Goal: Task Accomplishment & Management: Use online tool/utility

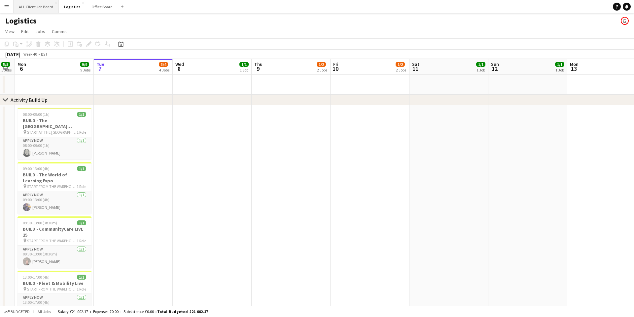
scroll to position [0, 143]
click at [47, 4] on button "ALL Client Job Board Close" at bounding box center [36, 6] width 45 height 13
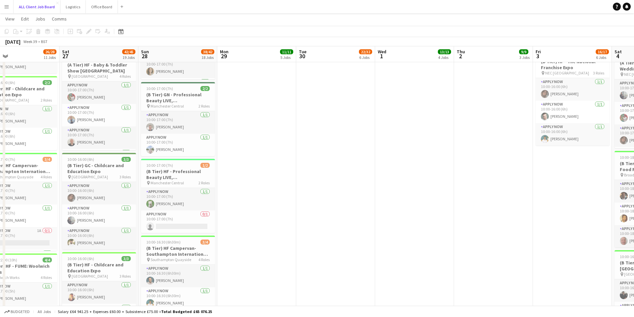
scroll to position [0, 148]
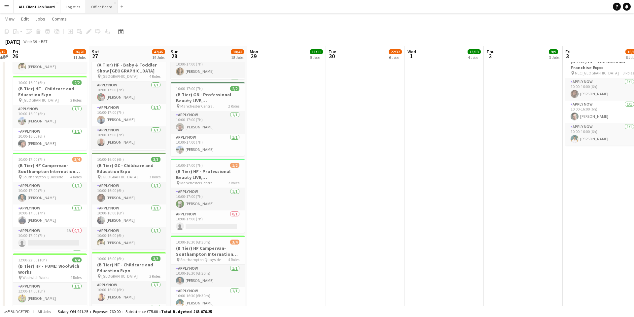
click at [100, 6] on button "Office Board Close" at bounding box center [102, 6] width 32 height 13
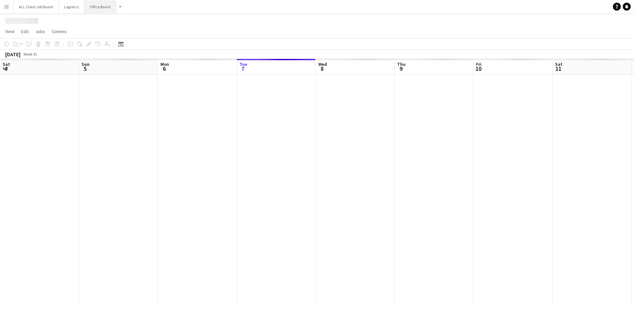
scroll to position [0, 158]
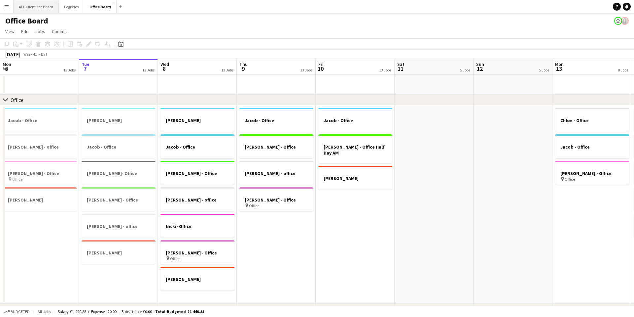
click at [50, 6] on button "ALL Client Job Board Close" at bounding box center [36, 6] width 45 height 13
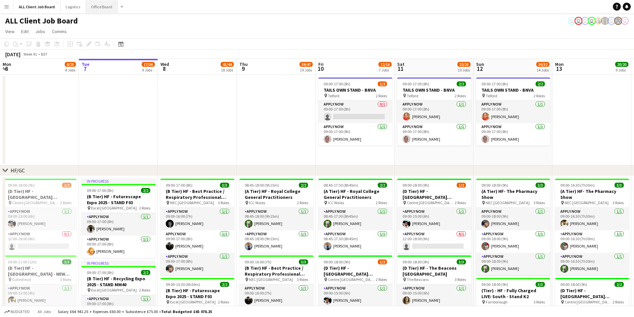
click at [100, 7] on button "Office Board Close" at bounding box center [102, 6] width 32 height 13
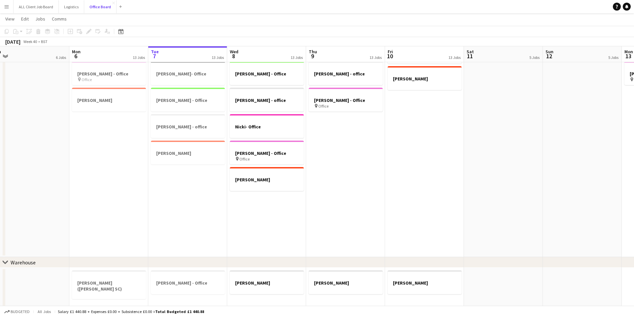
scroll to position [0, 327]
click at [257, 284] on h3 "[PERSON_NAME]" at bounding box center [266, 283] width 74 height 6
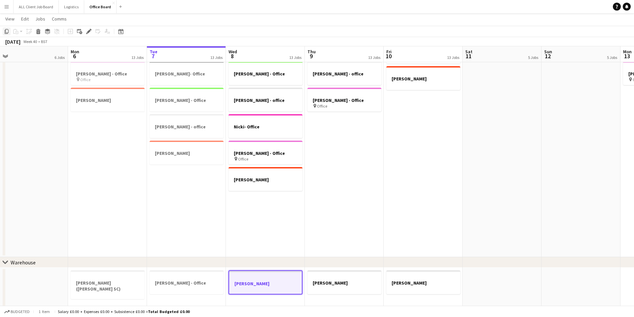
click at [6, 32] on icon "Copy" at bounding box center [6, 31] width 5 height 5
click at [199, 283] on h3 "[PERSON_NAME] - Office" at bounding box center [187, 283] width 74 height 6
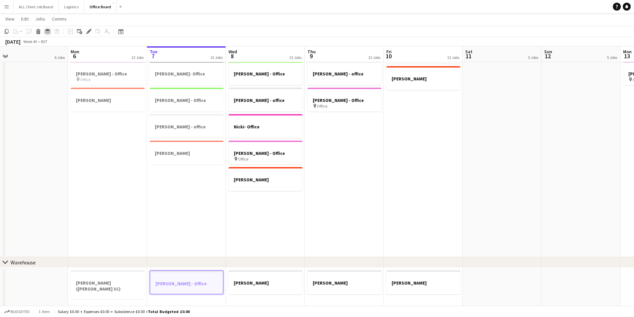
click at [47, 32] on icon at bounding box center [47, 32] width 5 height 2
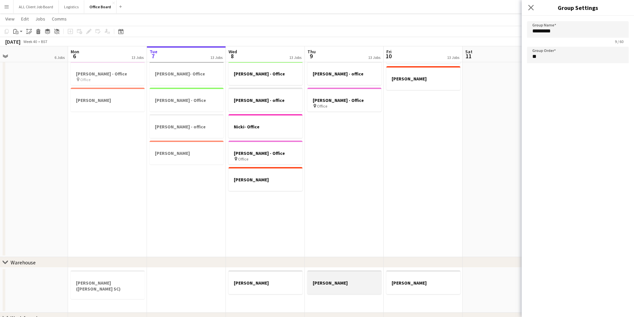
click at [340, 286] on div at bounding box center [345, 287] width 74 height 5
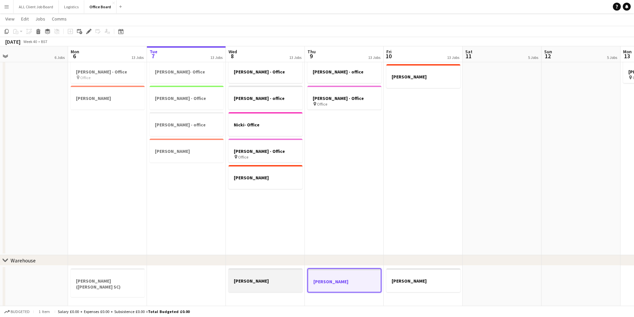
drag, startPoint x: 286, startPoint y: 285, endPoint x: 281, endPoint y: 284, distance: 5.3
click at [285, 285] on div at bounding box center [266, 285] width 74 height 5
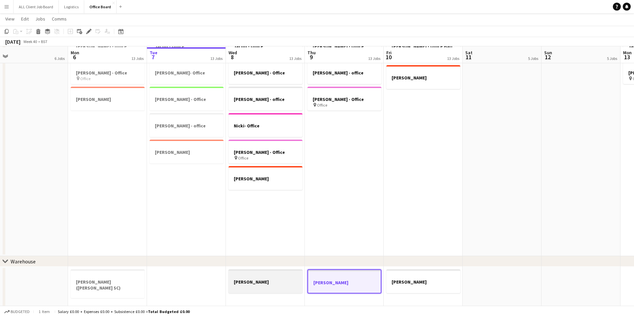
scroll to position [0, 327]
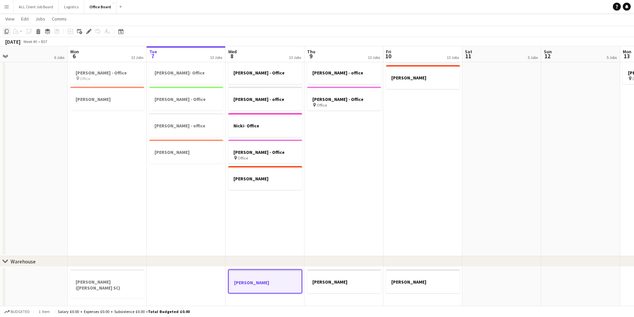
click at [6, 33] on icon "Copy" at bounding box center [6, 31] width 5 height 5
click at [164, 279] on app-date-cell at bounding box center [186, 288] width 79 height 45
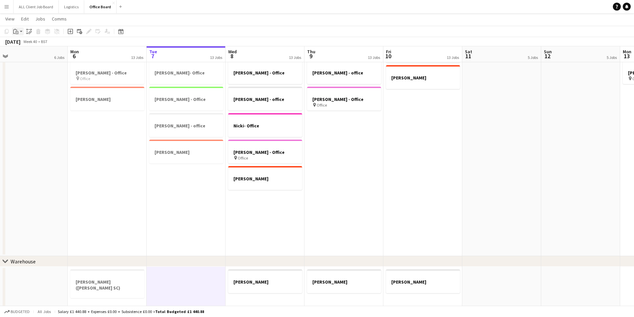
click at [19, 30] on div "Paste" at bounding box center [16, 31] width 8 height 8
click at [35, 54] on link "Paste with crew Command Shift V" at bounding box center [44, 55] width 52 height 6
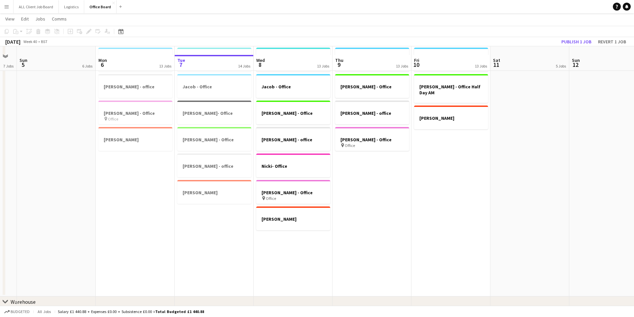
scroll to position [0, 0]
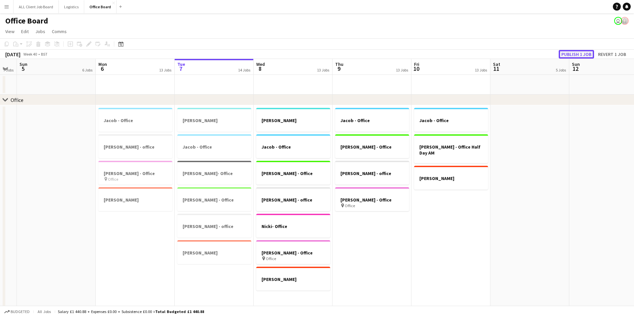
click at [565, 55] on button "Publish 1 job" at bounding box center [576, 54] width 35 height 9
